Goal: Entertainment & Leisure: Consume media (video, audio)

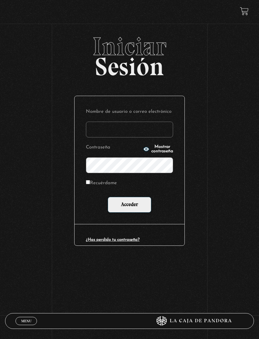
click at [134, 137] on input "Nombre de usuario o correo electrónico" at bounding box center [129, 129] width 87 height 16
type input "caylor1989@gmail.com"
click at [143, 152] on icon "button" at bounding box center [146, 149] width 6 height 6
click at [144, 210] on input "Acceder" at bounding box center [130, 205] width 44 height 16
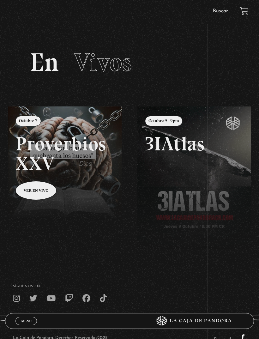
click at [28, 324] on link "Menu Cerrar" at bounding box center [25, 320] width 21 height 8
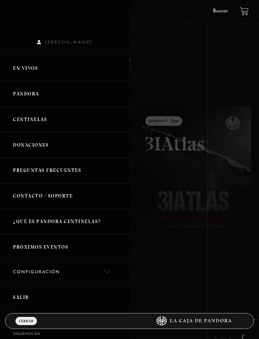
click at [21, 120] on link "Centinelas" at bounding box center [64, 120] width 129 height 26
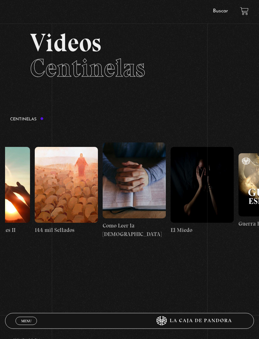
scroll to position [0, 6482]
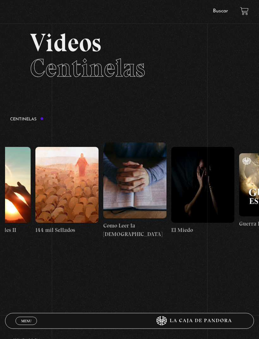
click at [140, 203] on figure at bounding box center [134, 181] width 63 height 76
